Goal: Task Accomplishment & Management: Manage account settings

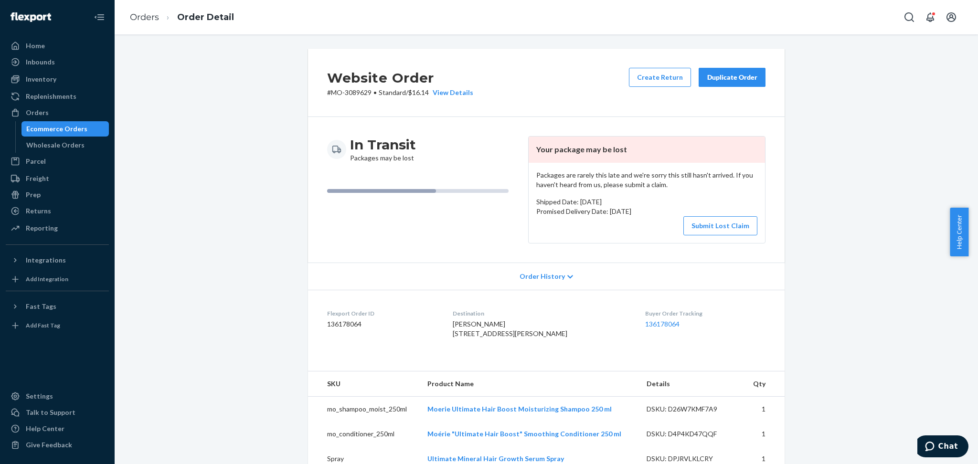
click at [52, 130] on div "Ecommerce Orders" at bounding box center [56, 129] width 61 height 10
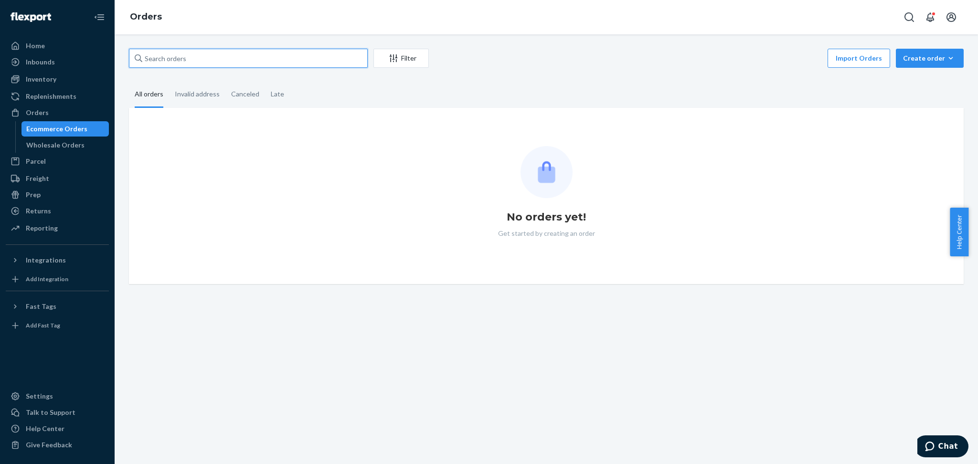
click at [159, 56] on input "text" at bounding box center [248, 58] width 239 height 19
paste input "[PERSON_NAME]"
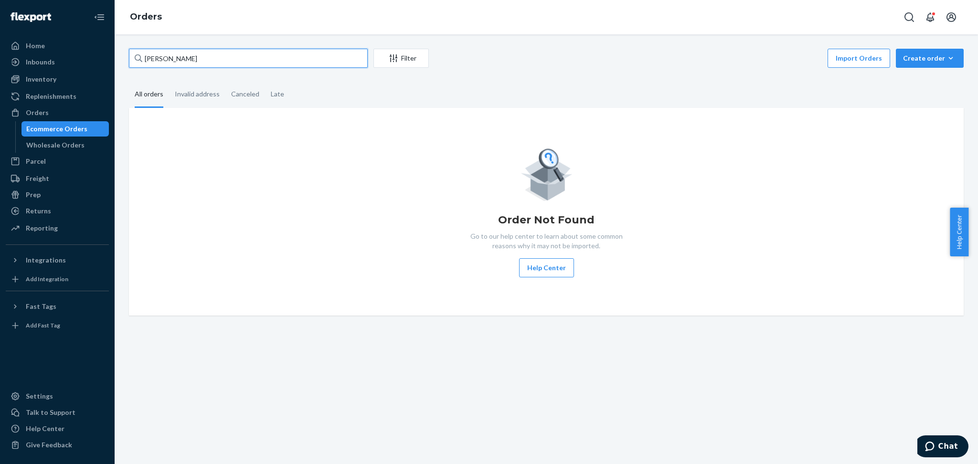
type input "[PERSON_NAME]"
drag, startPoint x: 67, startPoint y: 147, endPoint x: 69, endPoint y: 133, distance: 13.5
click at [67, 146] on div "Wholesale Orders" at bounding box center [55, 145] width 58 height 10
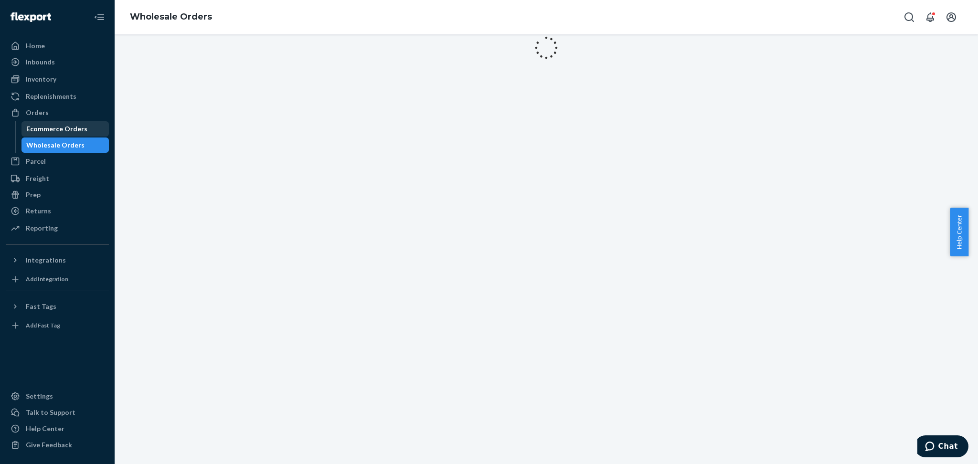
click at [69, 130] on div "Ecommerce Orders" at bounding box center [56, 129] width 61 height 10
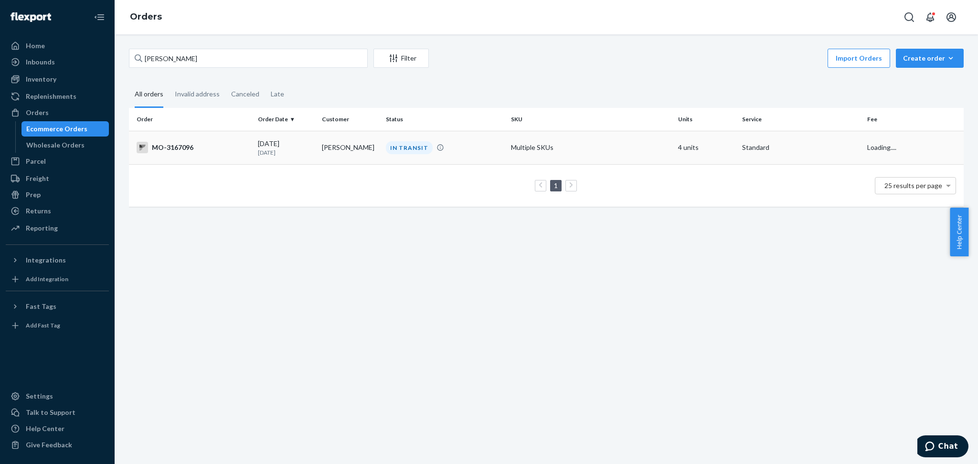
drag, startPoint x: 238, startPoint y: 145, endPoint x: 737, endPoint y: 451, distance: 584.8
click at [239, 145] on div "MO-3167096" at bounding box center [194, 147] width 114 height 11
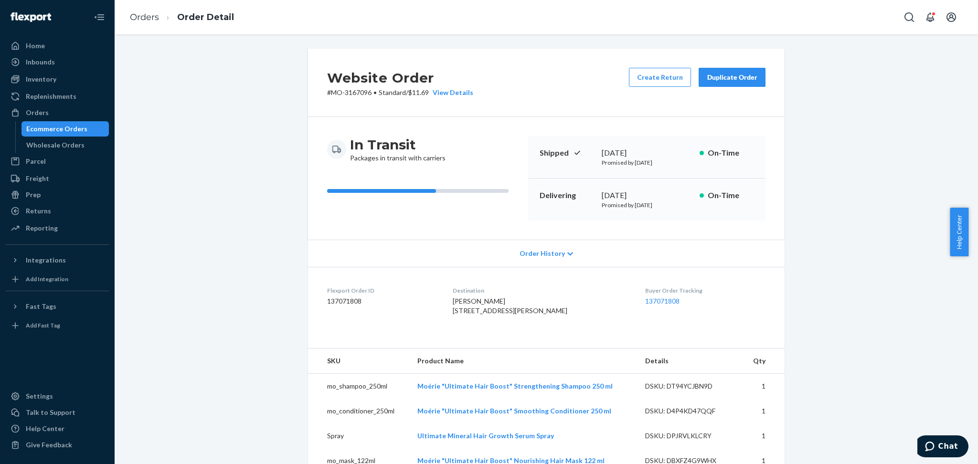
click at [406, 249] on div "Order History" at bounding box center [546, 253] width 477 height 27
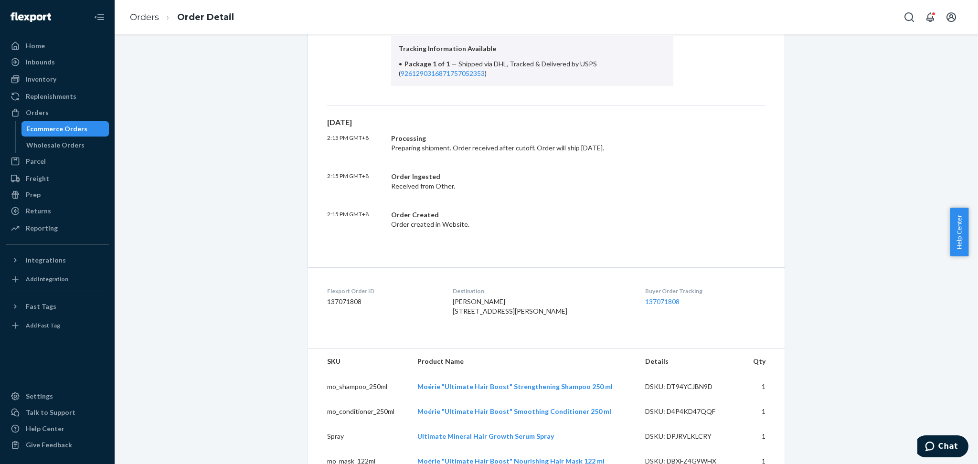
scroll to position [610, 0]
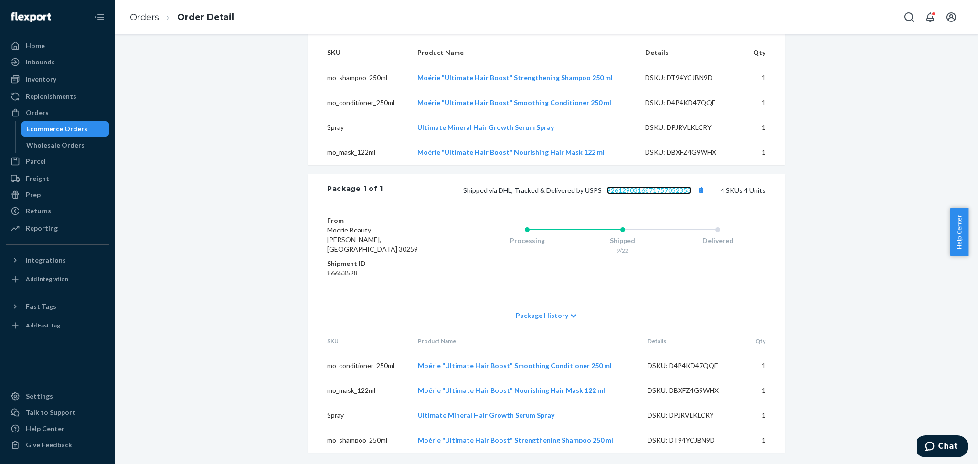
click at [653, 194] on link "9261290316871757052353" at bounding box center [649, 190] width 84 height 8
click at [698, 196] on button "Copy tracking number" at bounding box center [701, 190] width 12 height 12
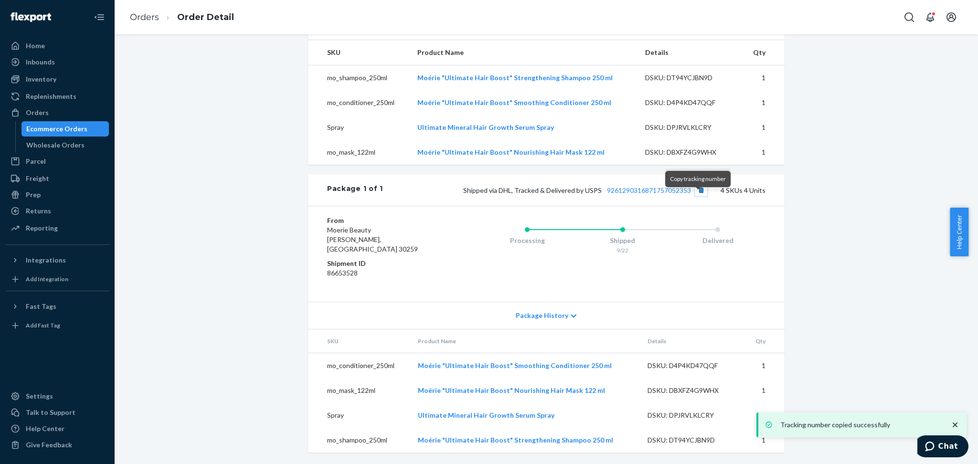
click at [698, 196] on button "Copy tracking number" at bounding box center [701, 190] width 12 height 12
drag, startPoint x: 193, startPoint y: 99, endPoint x: 286, endPoint y: 57, distance: 102.2
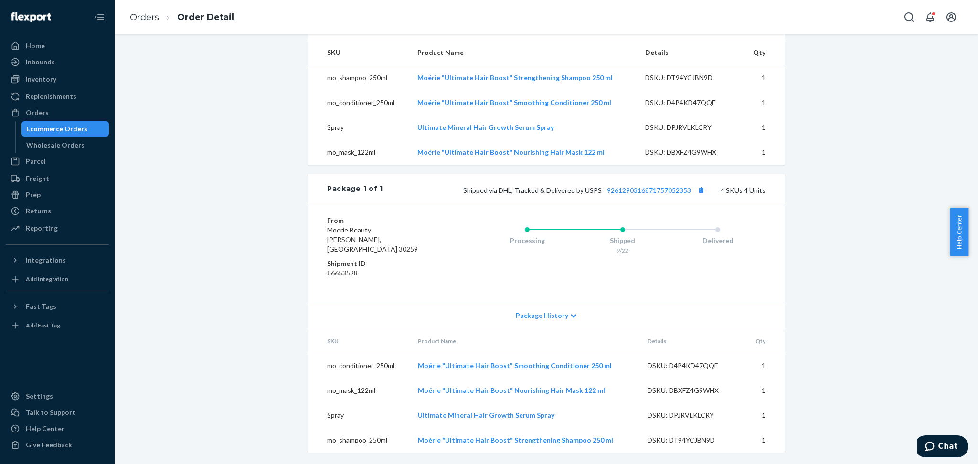
drag, startPoint x: 57, startPoint y: 127, endPoint x: 105, endPoint y: 120, distance: 47.7
click at [57, 127] on div "Ecommerce Orders" at bounding box center [56, 129] width 61 height 10
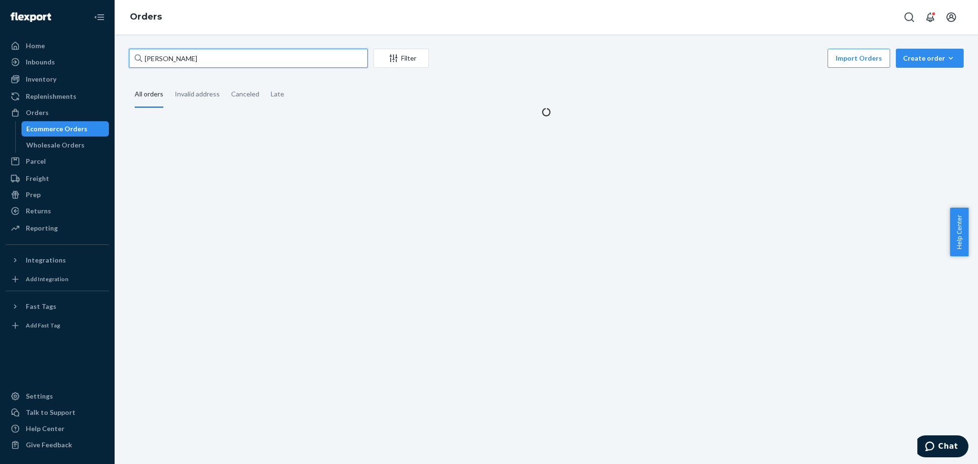
click at [176, 58] on input "[PERSON_NAME]" at bounding box center [248, 58] width 239 height 19
click at [176, 59] on input "[PERSON_NAME]" at bounding box center [248, 58] width 239 height 19
click at [177, 58] on input "[PERSON_NAME]" at bounding box center [248, 58] width 239 height 19
paste input "[PERSON_NAME]"
type input "[PERSON_NAME]"
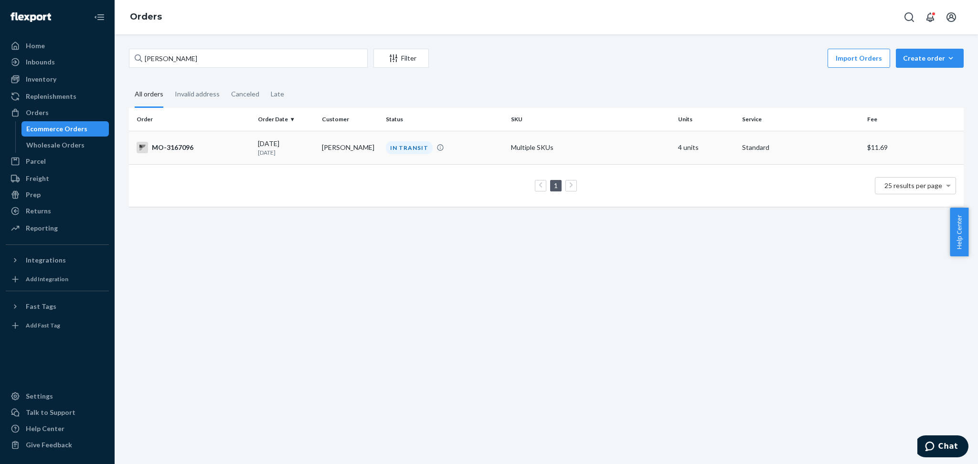
click at [226, 149] on div "MO-3167096" at bounding box center [194, 147] width 114 height 11
click at [226, 149] on div "Vihil [PERSON_NAME] Filter Import Orders Create order Ecommerce order Removal o…" at bounding box center [547, 249] width 864 height 430
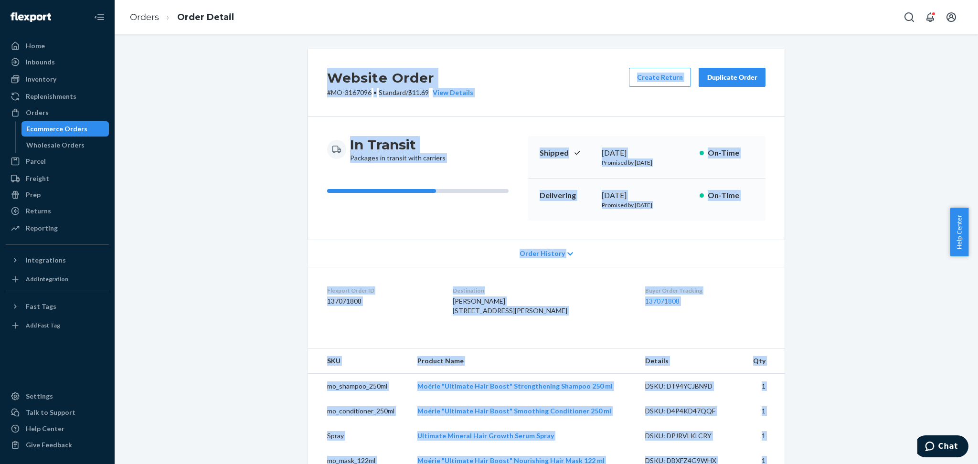
click at [196, 190] on div "Website Order # MO-3167096 • Standard / $11.69 View Details Create Return Dupli…" at bounding box center [546, 411] width 849 height 724
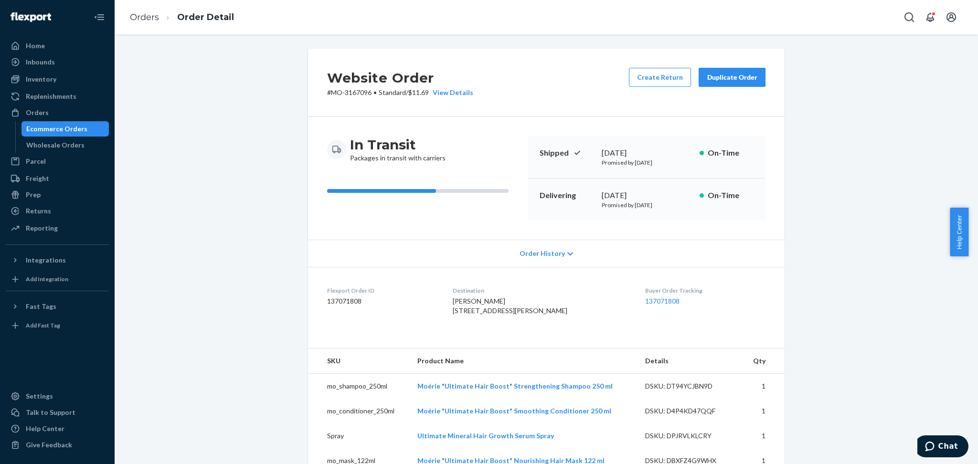
click at [54, 130] on div "Ecommerce Orders" at bounding box center [56, 129] width 61 height 10
click at [56, 130] on div "Ecommerce Orders" at bounding box center [56, 129] width 61 height 10
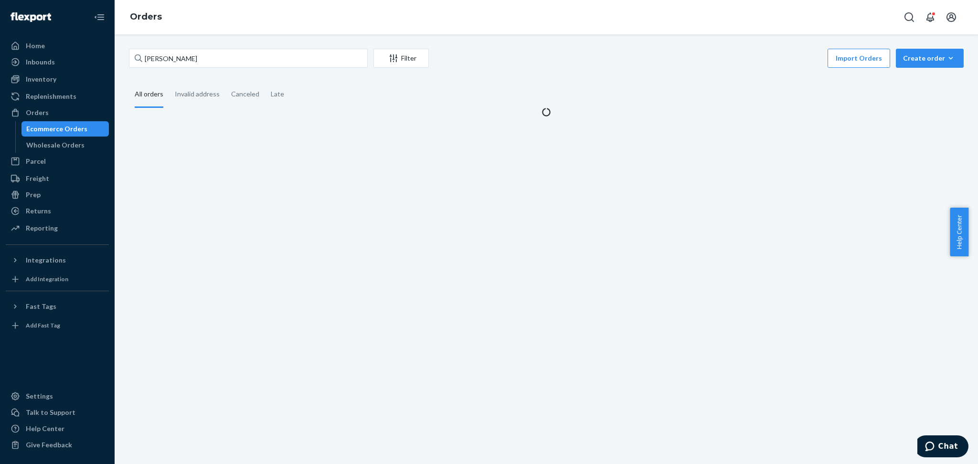
click at [57, 130] on div "Ecommerce Orders" at bounding box center [56, 129] width 61 height 10
click at [157, 58] on input "[PERSON_NAME]" at bounding box center [248, 58] width 239 height 19
click at [158, 57] on input "[PERSON_NAME]" at bounding box center [248, 58] width 239 height 19
click at [160, 57] on input "[PERSON_NAME]" at bounding box center [248, 58] width 239 height 19
paste input "Vihil"
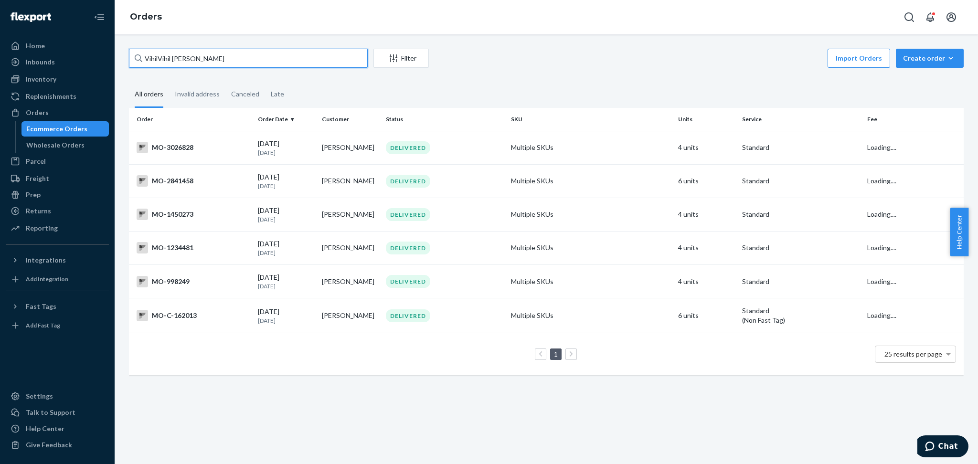
click at [159, 57] on input "VihilVihil [PERSON_NAME]" at bounding box center [248, 58] width 239 height 19
click at [160, 57] on input "VihilVihil [PERSON_NAME]" at bounding box center [248, 58] width 239 height 19
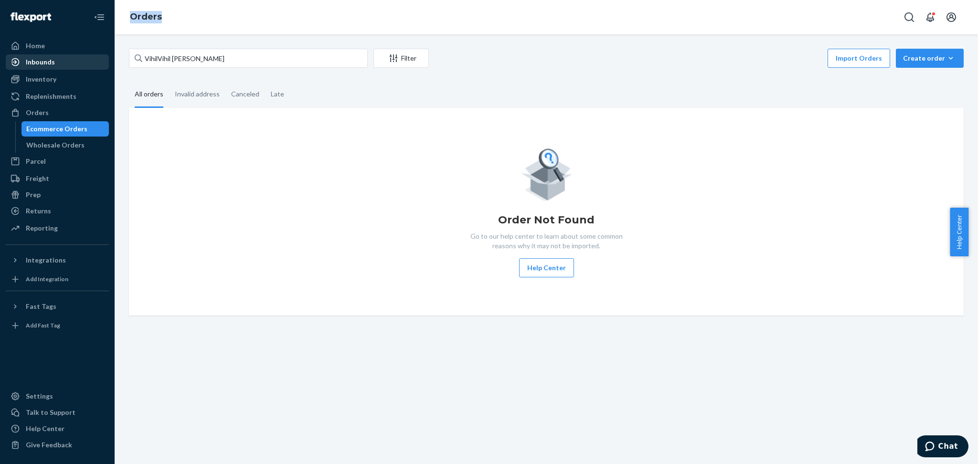
drag, startPoint x: 226, startPoint y: 68, endPoint x: 93, endPoint y: 61, distance: 133.5
click at [93, 61] on div "Home Inbounds Shipping Plans Problems Inventory Products Branded Packaging Repl…" at bounding box center [489, 232] width 978 height 464
click at [199, 61] on input "VihilVihil [PERSON_NAME]" at bounding box center [248, 58] width 239 height 19
drag, startPoint x: 194, startPoint y: 61, endPoint x: 146, endPoint y: 62, distance: 48.7
click at [146, 62] on input "VihilVihil [PERSON_NAME]" at bounding box center [248, 58] width 239 height 19
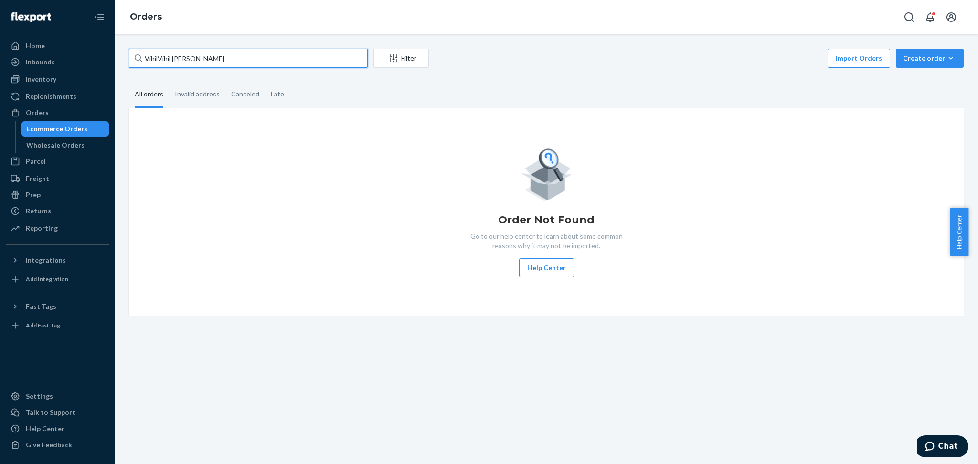
paste input "text"
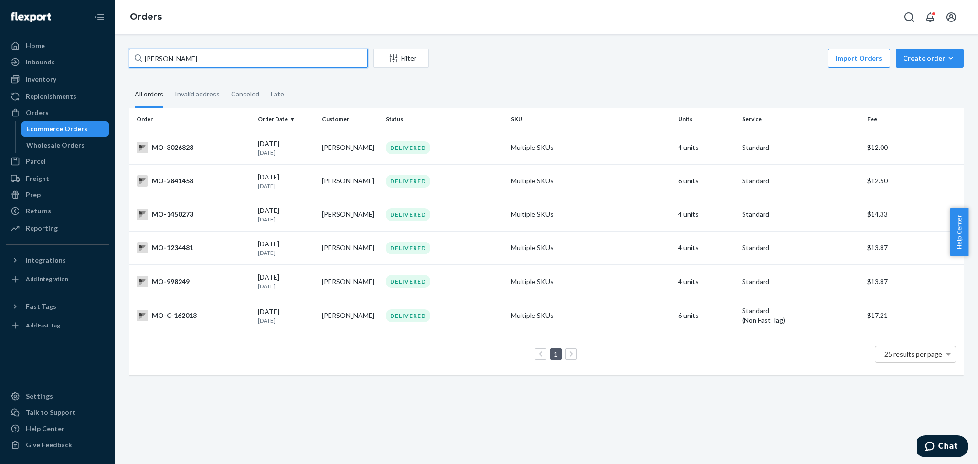
type input "[PERSON_NAME]"
click at [201, 146] on div "MO-3026828" at bounding box center [194, 147] width 114 height 11
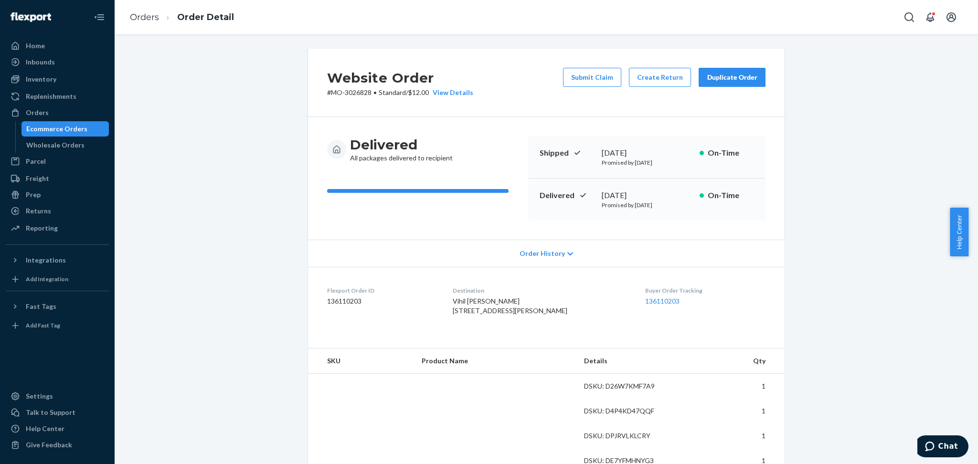
click at [719, 76] on div "Duplicate Order" at bounding box center [732, 78] width 51 height 10
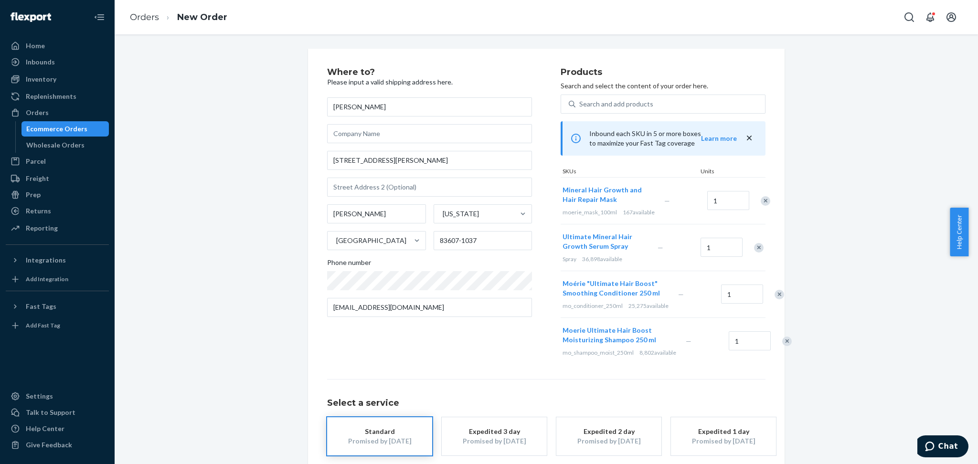
click at [761, 203] on div "Remove Item" at bounding box center [766, 201] width 10 height 10
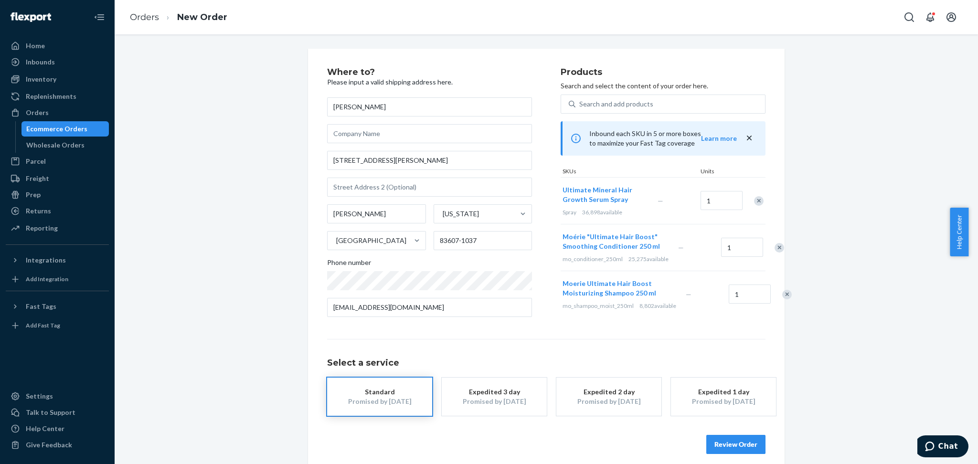
click at [775, 253] on div "Remove Item" at bounding box center [780, 248] width 10 height 10
click at [782, 253] on div "Remove Item" at bounding box center [787, 248] width 10 height 10
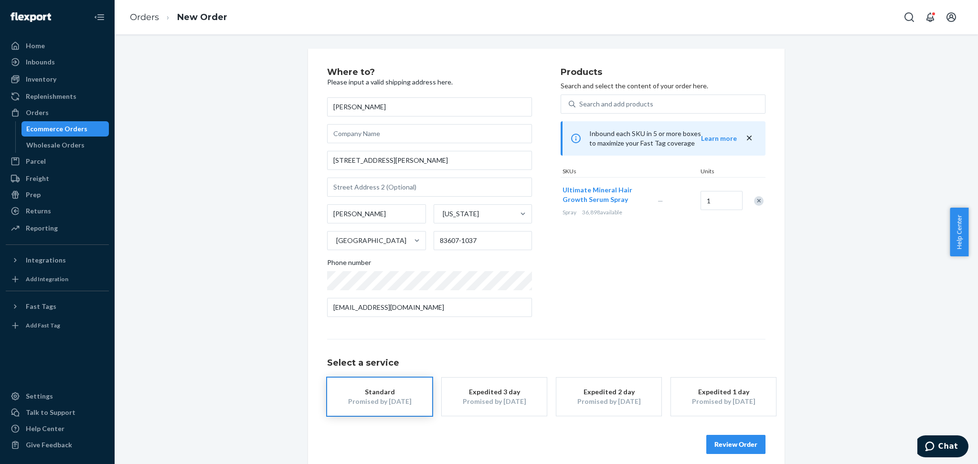
click at [730, 449] on button "Review Order" at bounding box center [735, 444] width 59 height 19
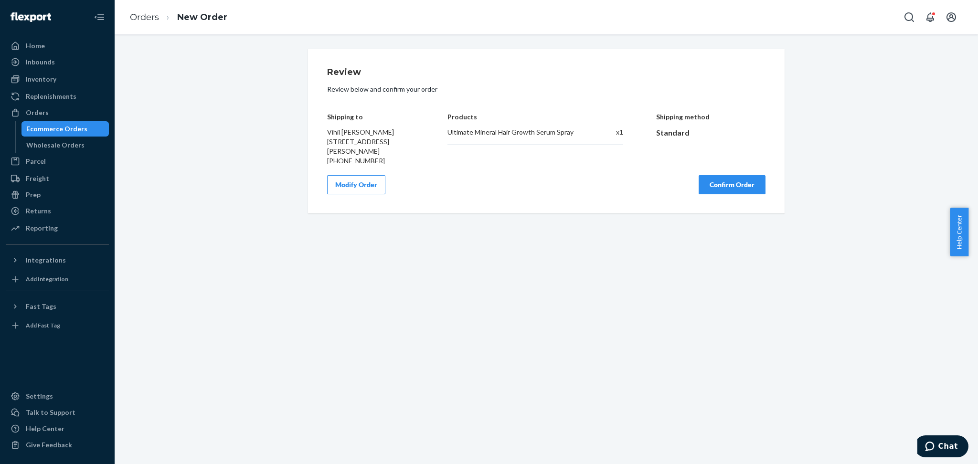
click at [730, 177] on button "Confirm Order" at bounding box center [732, 184] width 67 height 19
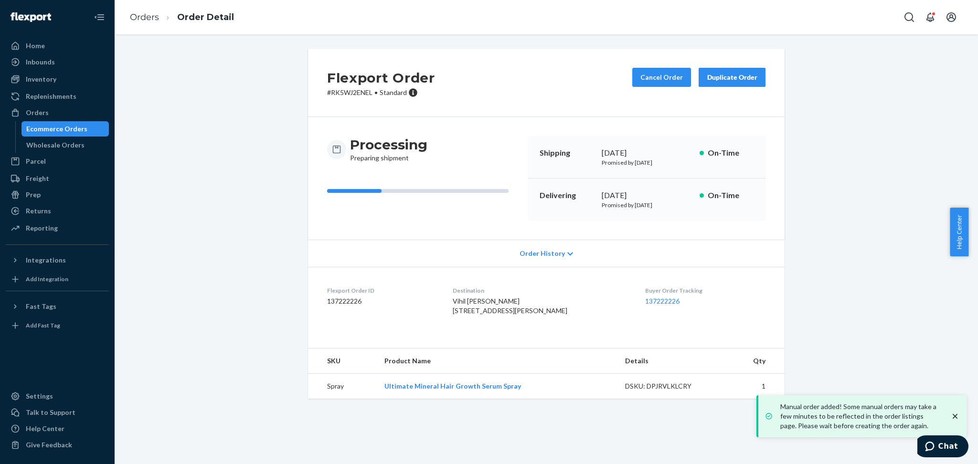
drag, startPoint x: 136, startPoint y: 140, endPoint x: 409, endPoint y: 147, distance: 273.3
click at [137, 140] on div "Flexport Order # RK5WJ2ENEL • Standard Cancel Order Duplicate Order Processing …" at bounding box center [546, 230] width 849 height 362
drag, startPoint x: 319, startPoint y: 89, endPoint x: 371, endPoint y: 94, distance: 52.3
click at [371, 94] on div "Flexport Order # RK5WJ2ENEL • Standard Cancel Order Duplicate Order" at bounding box center [546, 83] width 477 height 68
copy p "# RK5WJ2ENEL"
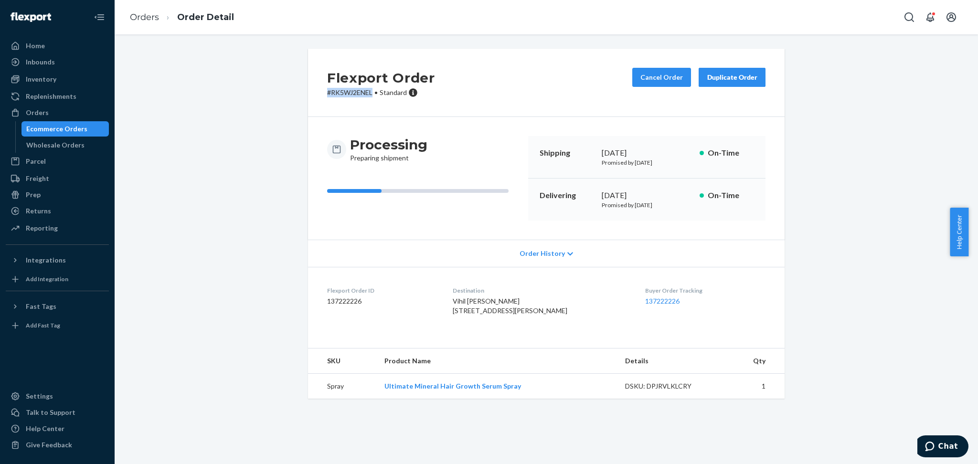
click at [273, 145] on div "Flexport Order # RK5WJ2ENEL • Standard Cancel Order Duplicate Order Processing …" at bounding box center [546, 230] width 849 height 362
click at [60, 128] on div "Ecommerce Orders" at bounding box center [56, 129] width 61 height 10
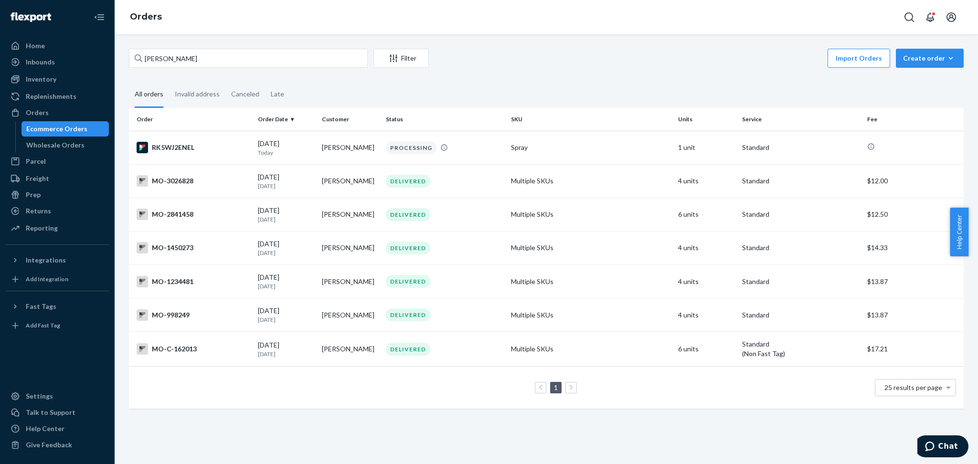
click at [48, 130] on div "Ecommerce Orders" at bounding box center [56, 129] width 61 height 10
click at [49, 130] on div "Ecommerce Orders" at bounding box center [56, 129] width 61 height 10
click at [171, 53] on input "[PERSON_NAME]" at bounding box center [248, 58] width 239 height 19
click at [157, 57] on input "[PERSON_NAME]" at bounding box center [248, 58] width 239 height 19
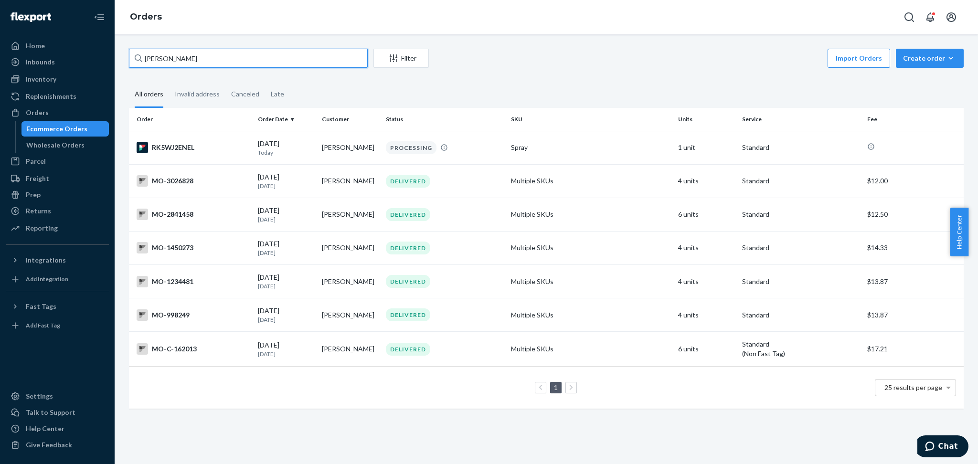
click at [157, 57] on input "[PERSON_NAME]" at bounding box center [248, 58] width 239 height 19
paste input "[PERSON_NAME]"
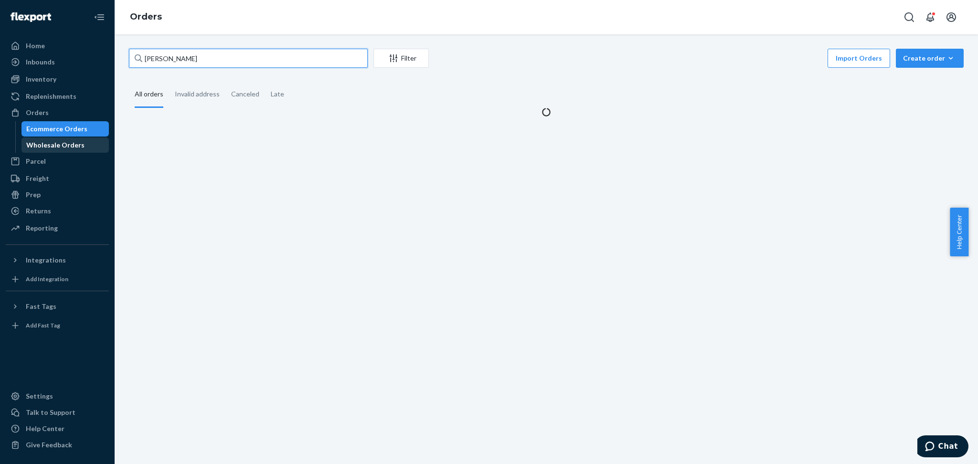
type input "[PERSON_NAME]"
click at [63, 147] on div "Wholesale Orders" at bounding box center [55, 145] width 58 height 10
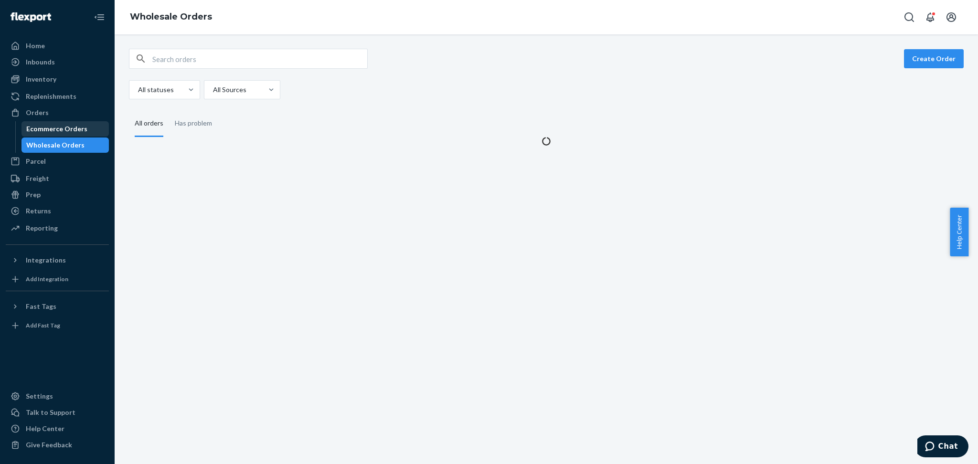
click at [72, 132] on div "Ecommerce Orders" at bounding box center [56, 129] width 61 height 10
